Goal: Obtain resource: Download file/media

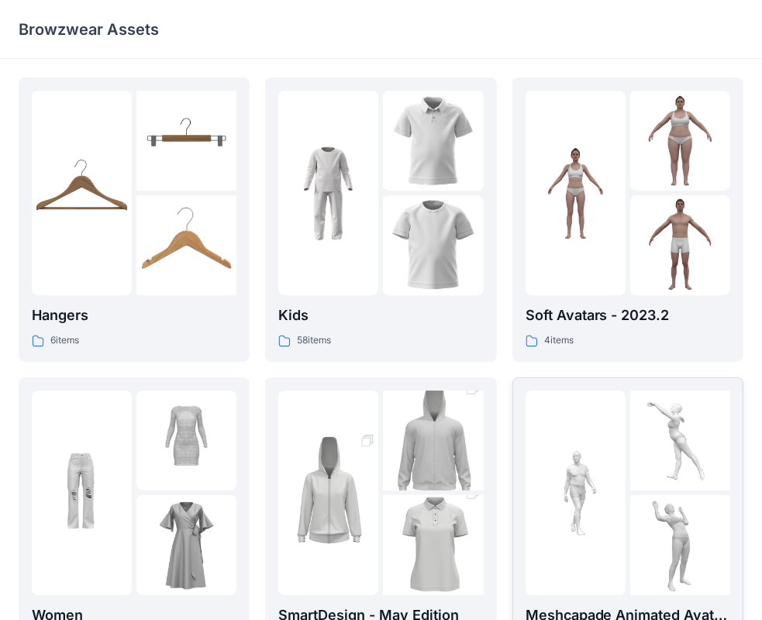
scroll to position [155, 0]
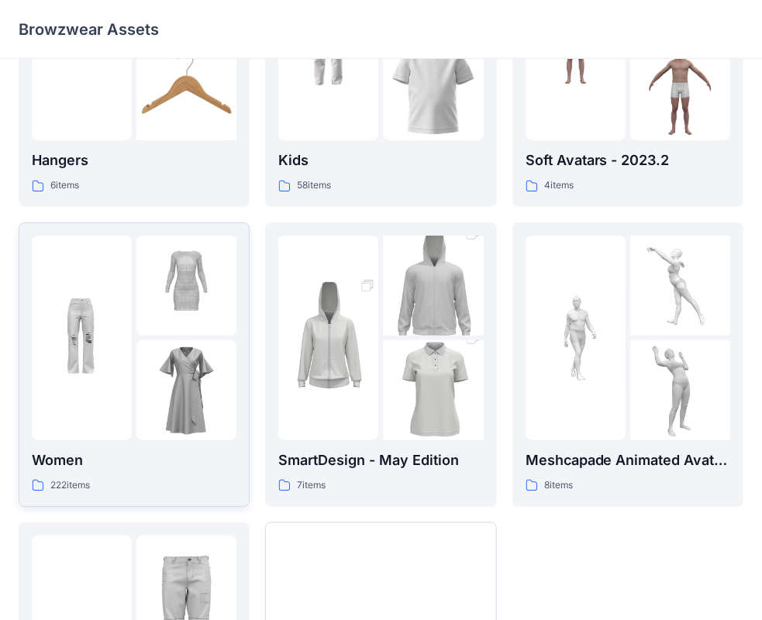
click at [86, 485] on p "222 items" at bounding box center [70, 486] width 40 height 16
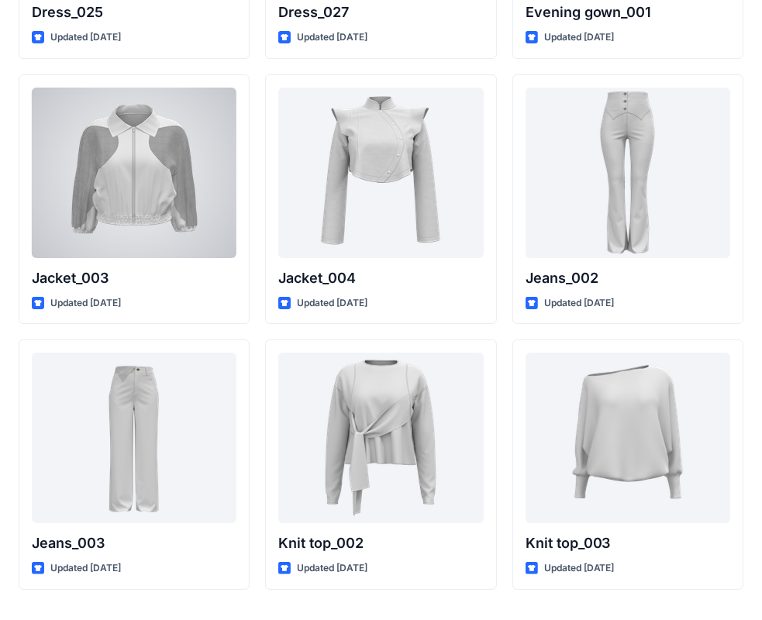
scroll to position [3762, 0]
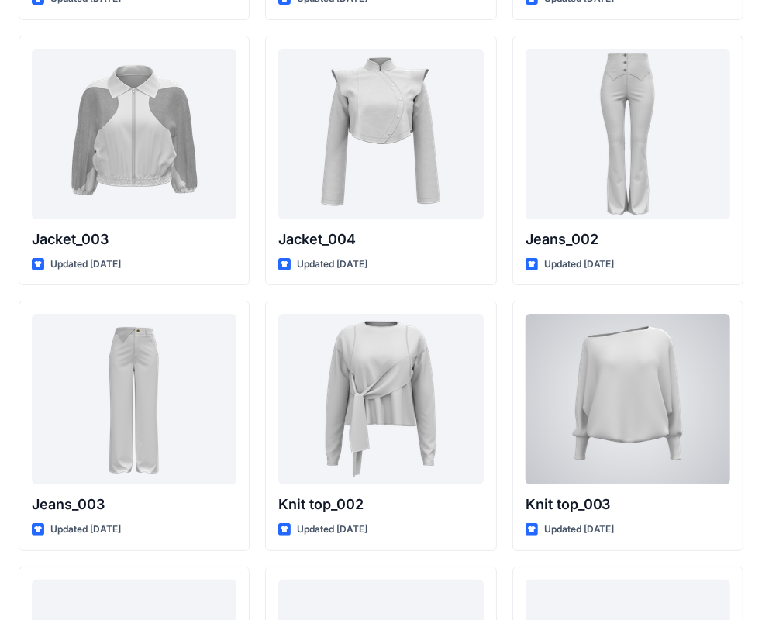
click at [590, 400] on div at bounding box center [628, 399] width 205 height 171
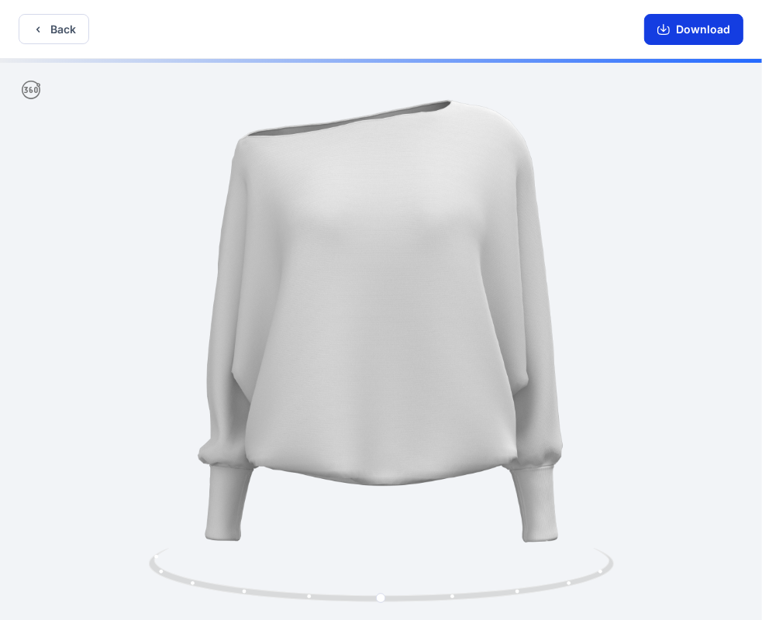
click at [707, 30] on button "Download" at bounding box center [694, 29] width 99 height 31
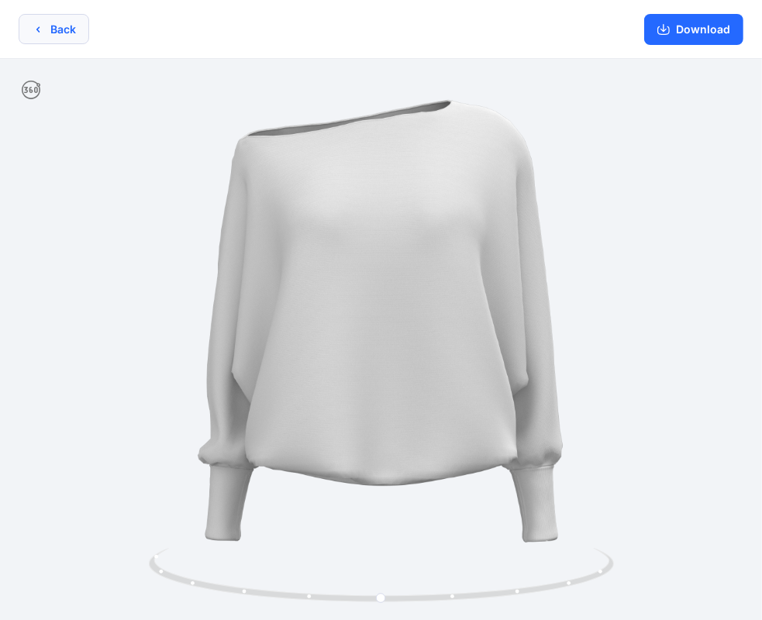
click at [55, 34] on button "Back" at bounding box center [54, 29] width 71 height 30
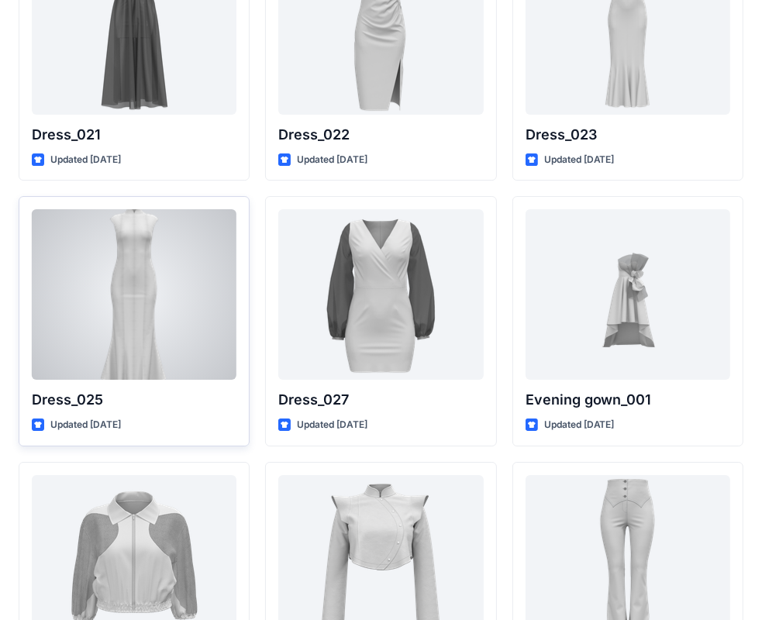
scroll to position [3490, 0]
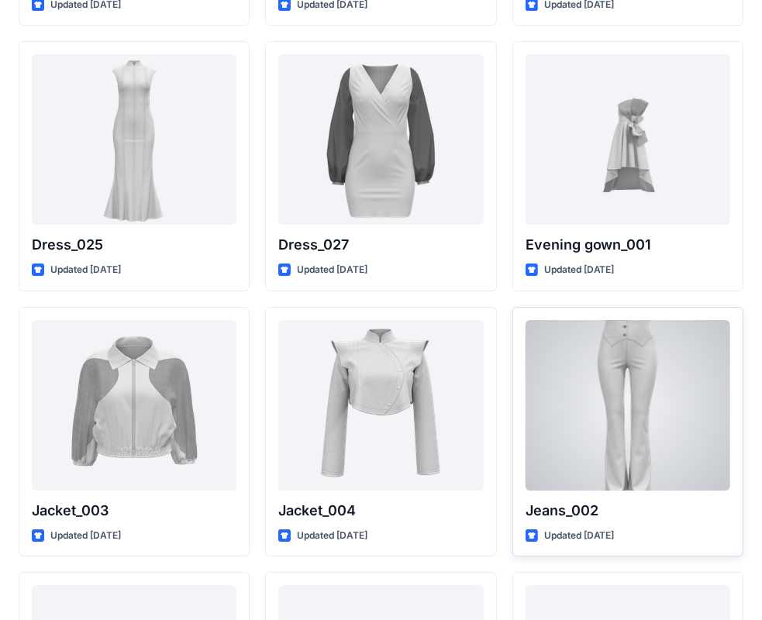
click at [624, 382] on div at bounding box center [628, 405] width 205 height 171
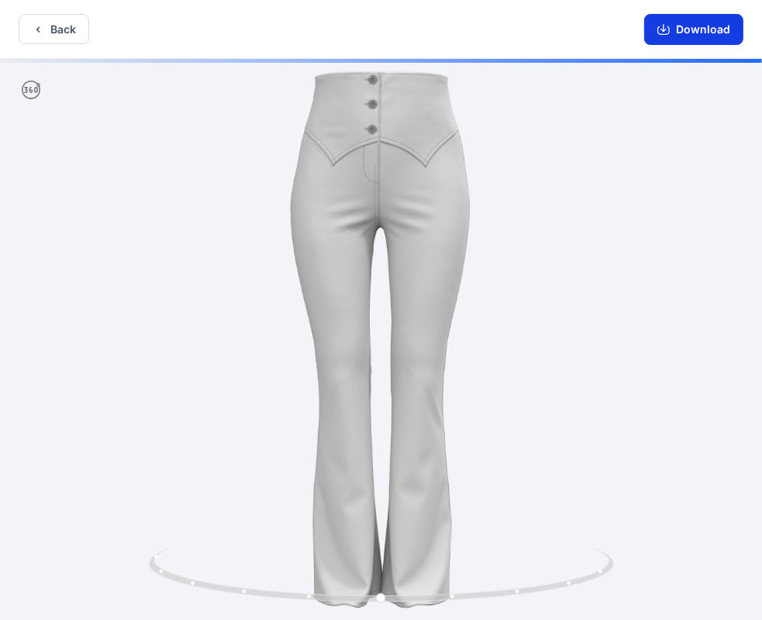
click at [701, 30] on button "Download" at bounding box center [694, 29] width 99 height 31
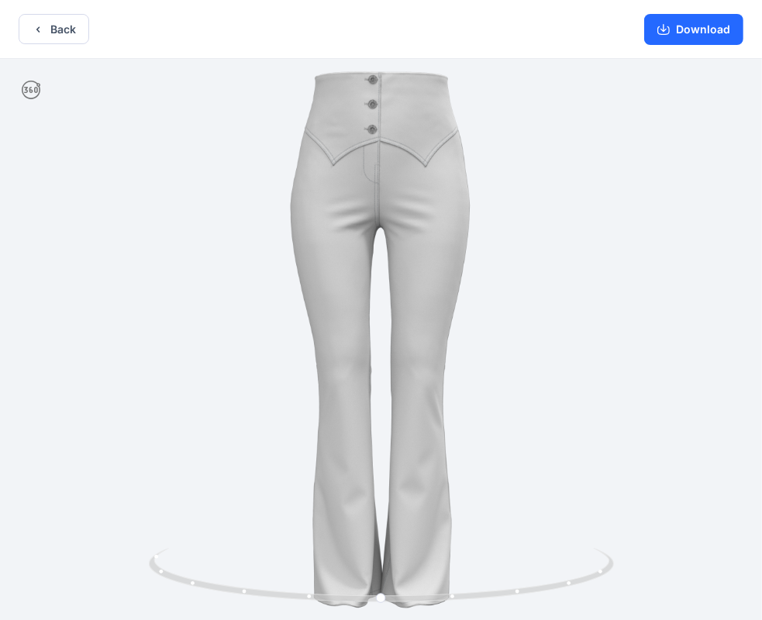
click at [727, 315] on div at bounding box center [381, 341] width 762 height 565
click at [56, 27] on button "Back" at bounding box center [54, 29] width 71 height 30
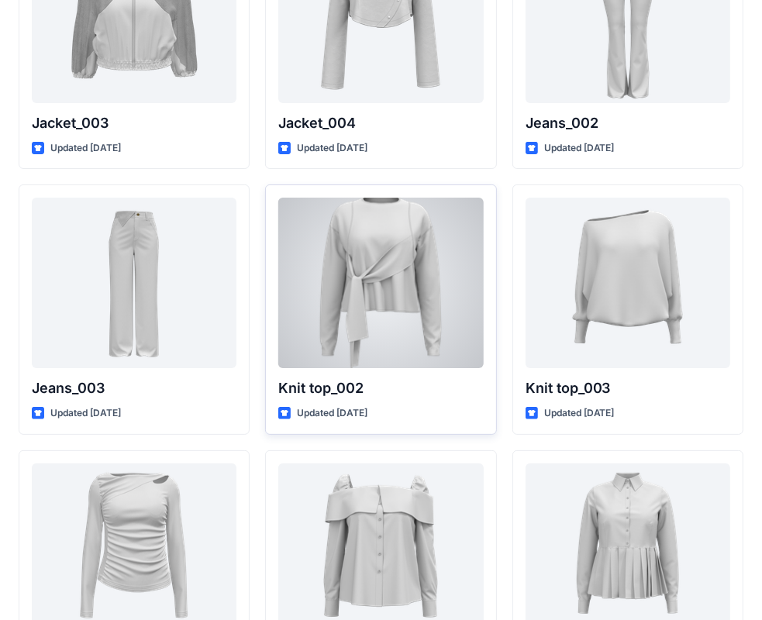
scroll to position [3955, 0]
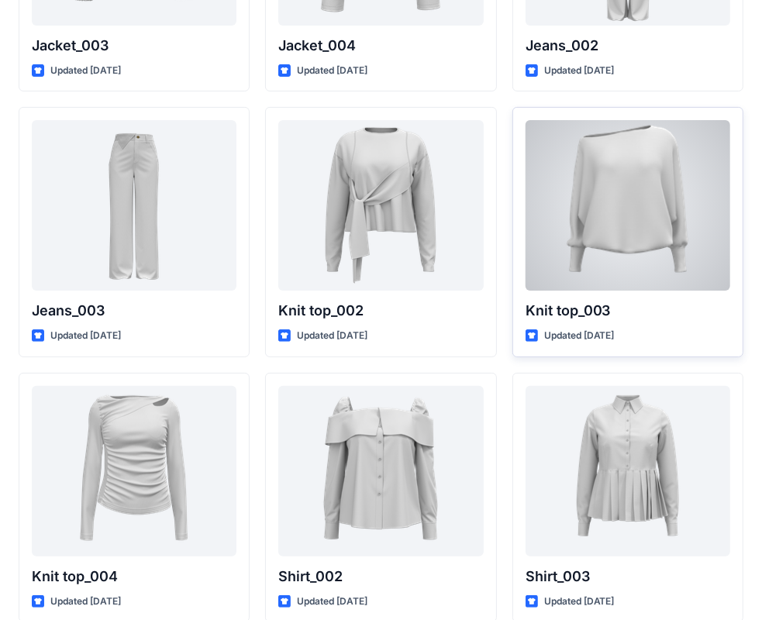
click at [633, 231] on div at bounding box center [628, 205] width 205 height 171
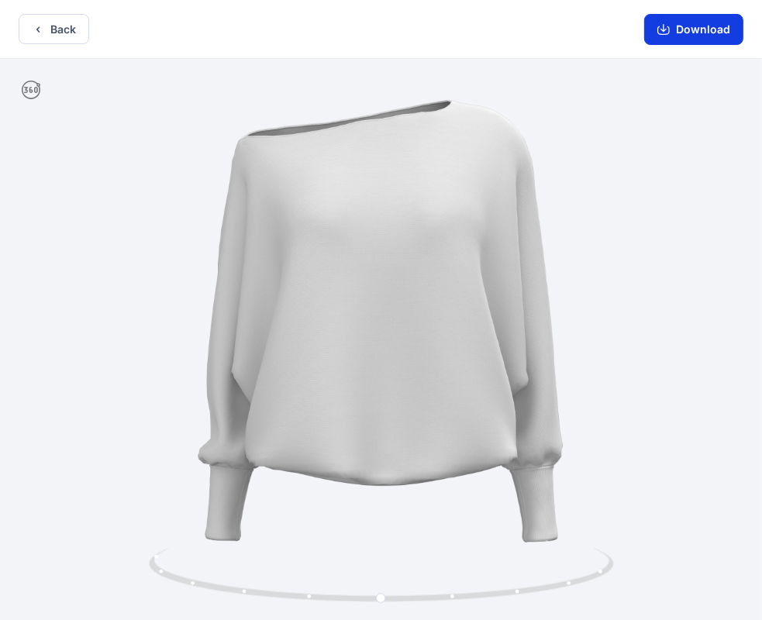
click at [693, 31] on button "Download" at bounding box center [694, 29] width 99 height 31
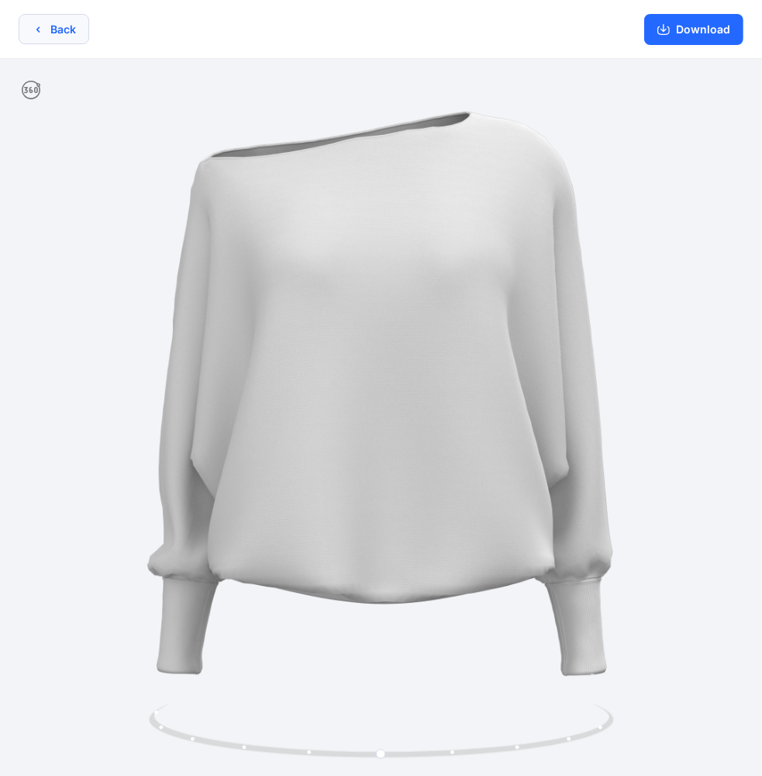
click at [45, 34] on button "Back" at bounding box center [54, 29] width 71 height 30
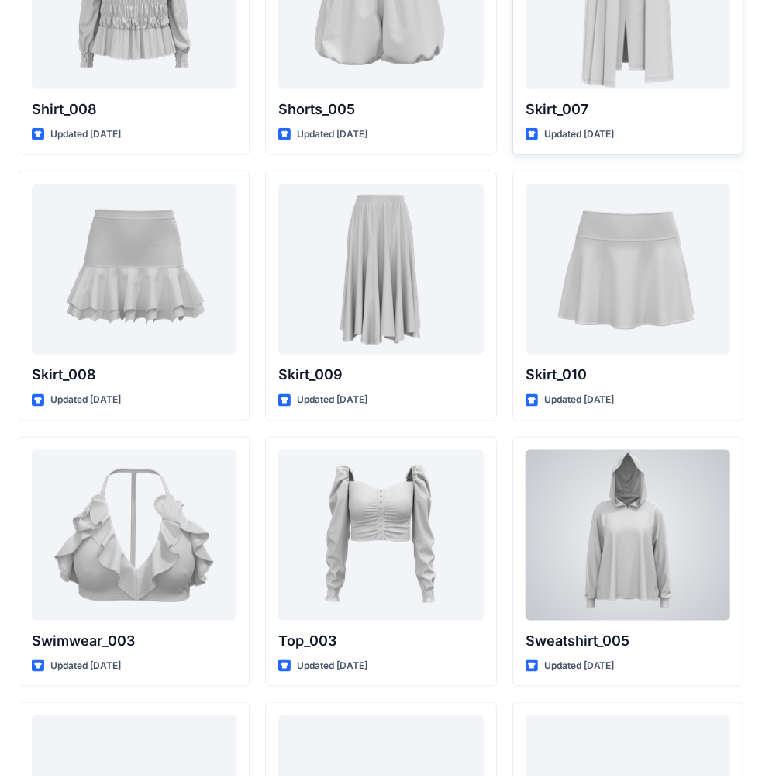
scroll to position [4799, 0]
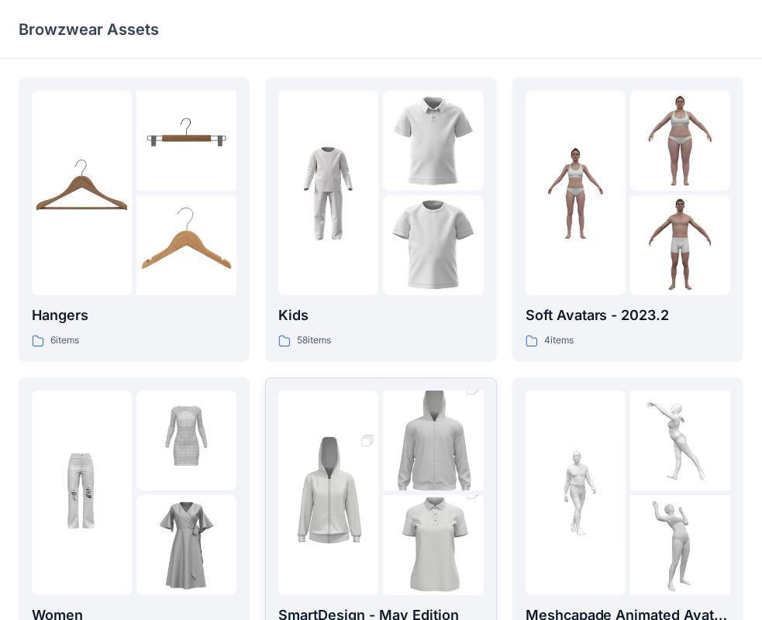
scroll to position [233, 0]
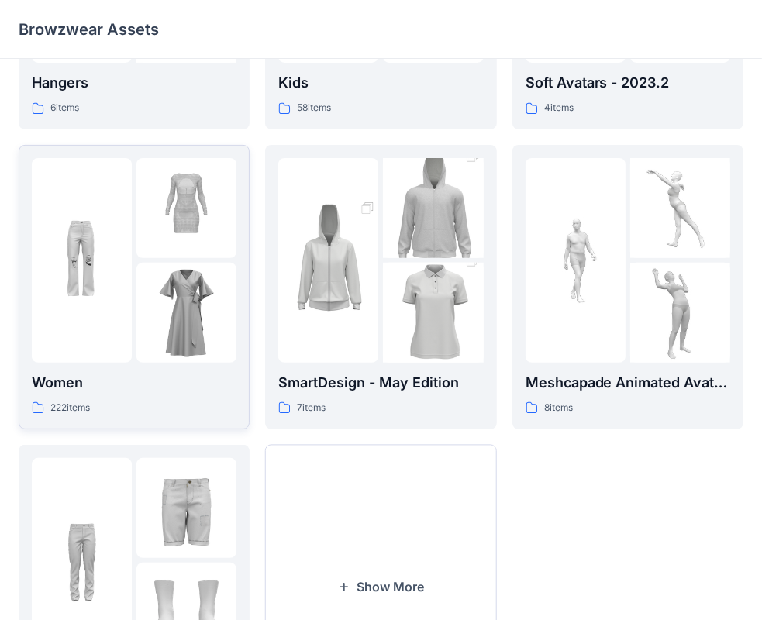
click at [105, 388] on p "Women" at bounding box center [134, 383] width 205 height 22
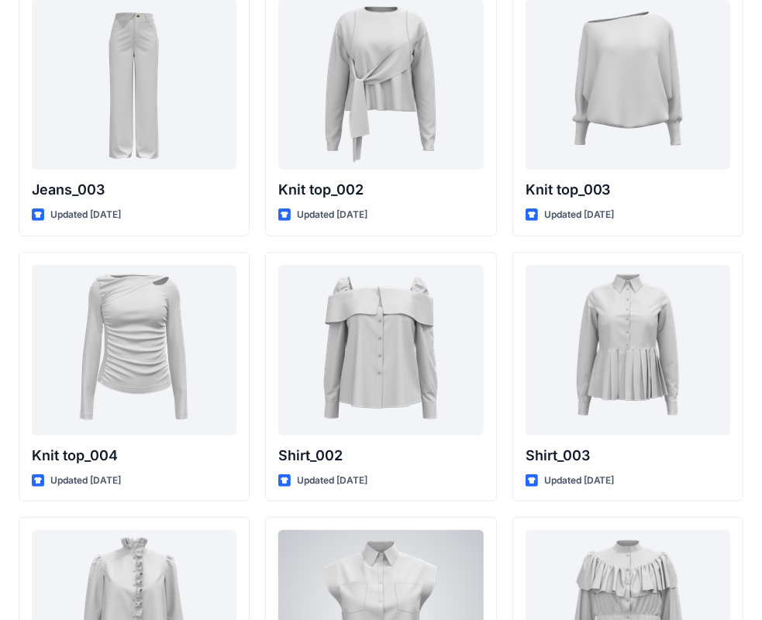
scroll to position [3766, 0]
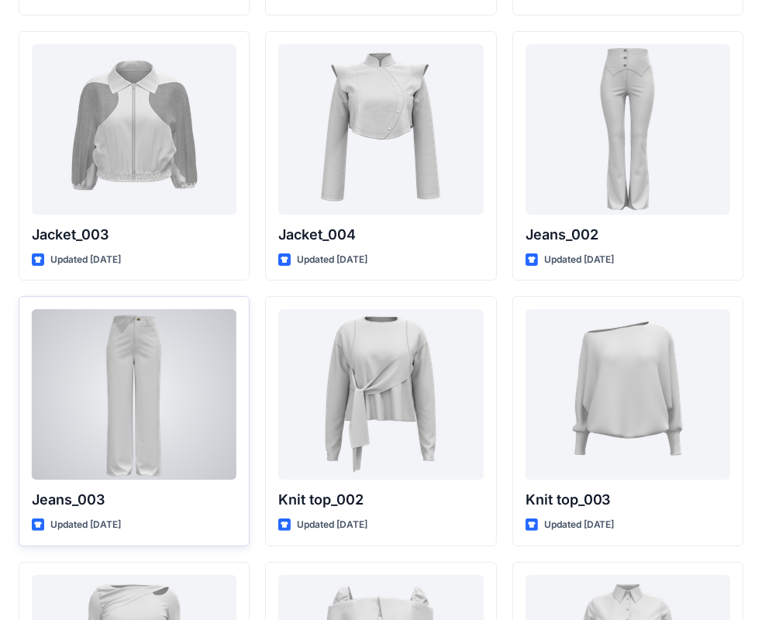
click at [145, 443] on div at bounding box center [134, 394] width 205 height 171
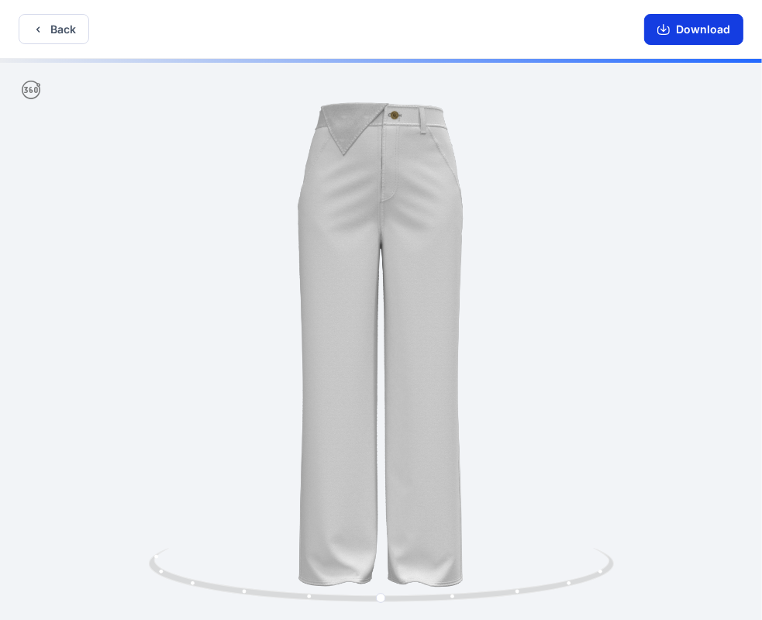
click at [702, 32] on button "Download" at bounding box center [694, 29] width 99 height 31
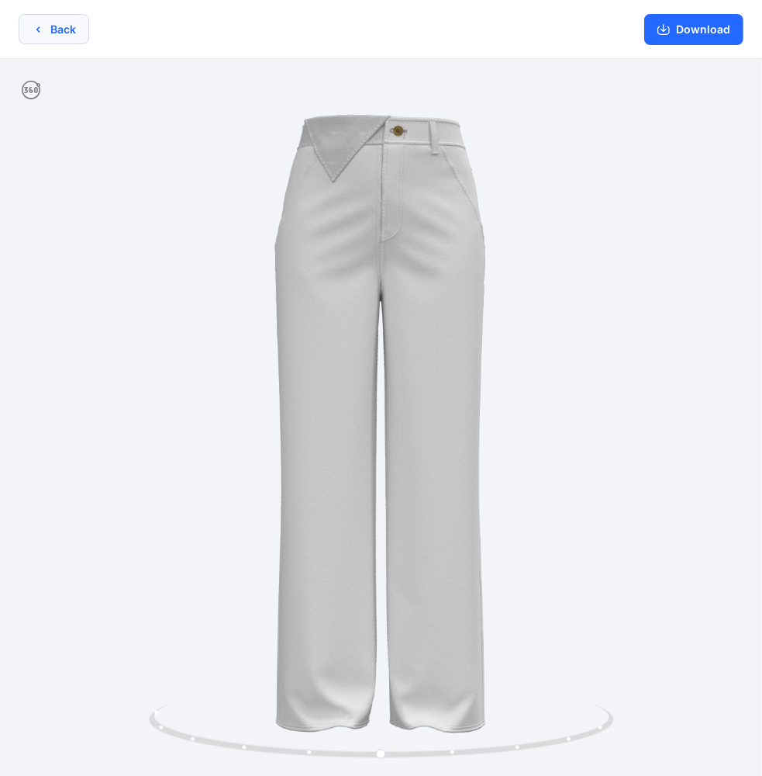
click at [49, 30] on button "Back" at bounding box center [54, 29] width 71 height 30
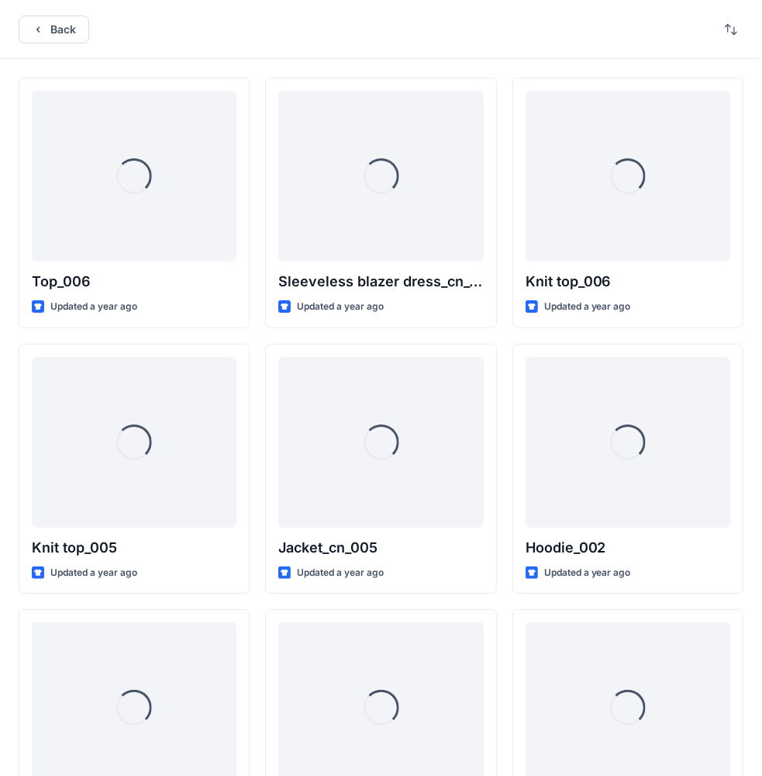
scroll to position [3766, 0]
